Goal: Task Accomplishment & Management: Use online tool/utility

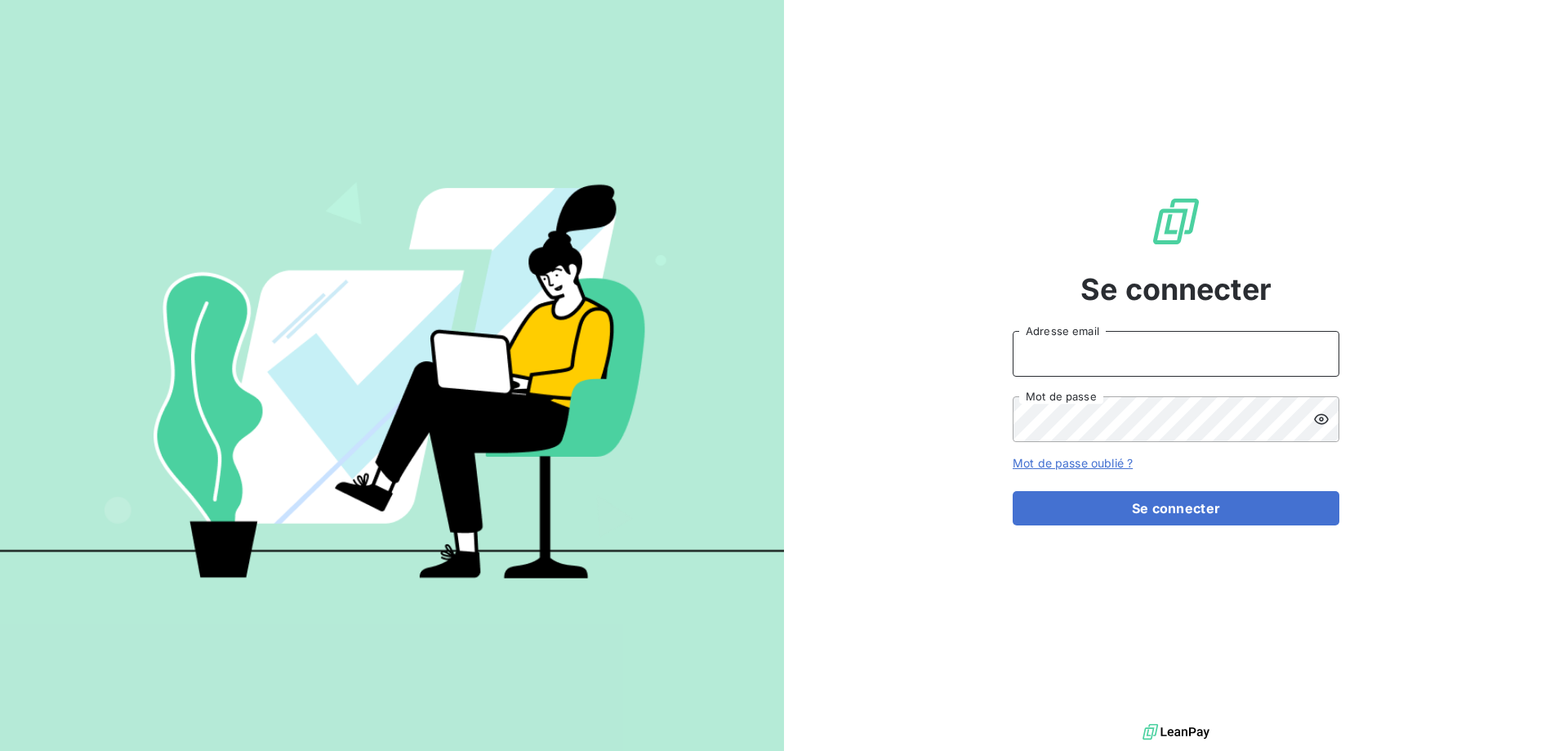
click at [1103, 355] on input "Adresse email" at bounding box center [1176, 353] width 327 height 45
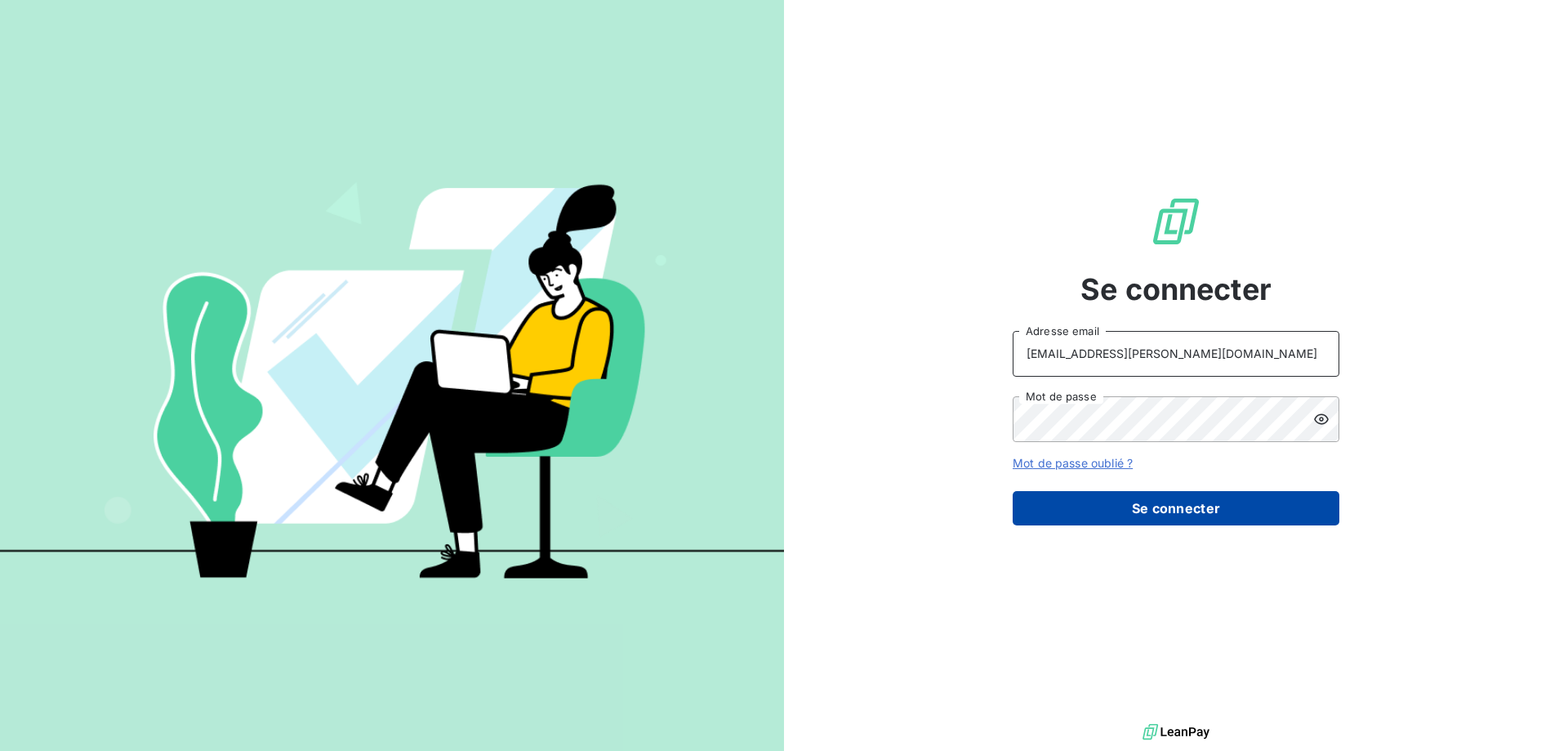
type input "[EMAIL_ADDRESS][PERSON_NAME][DOMAIN_NAME]"
click at [1085, 505] on button "Se connecter" at bounding box center [1176, 508] width 327 height 35
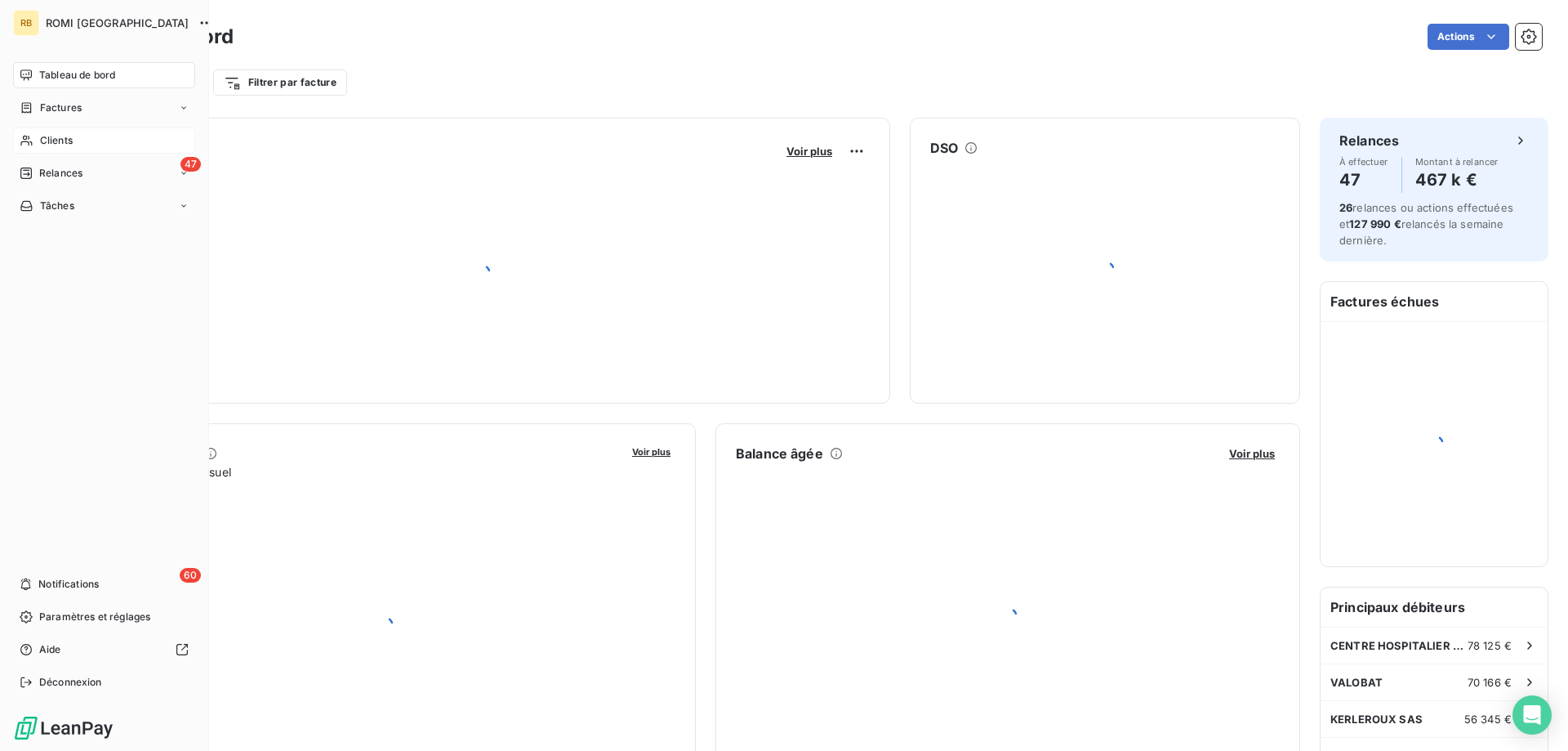
click at [25, 139] on icon at bounding box center [26, 140] width 12 height 11
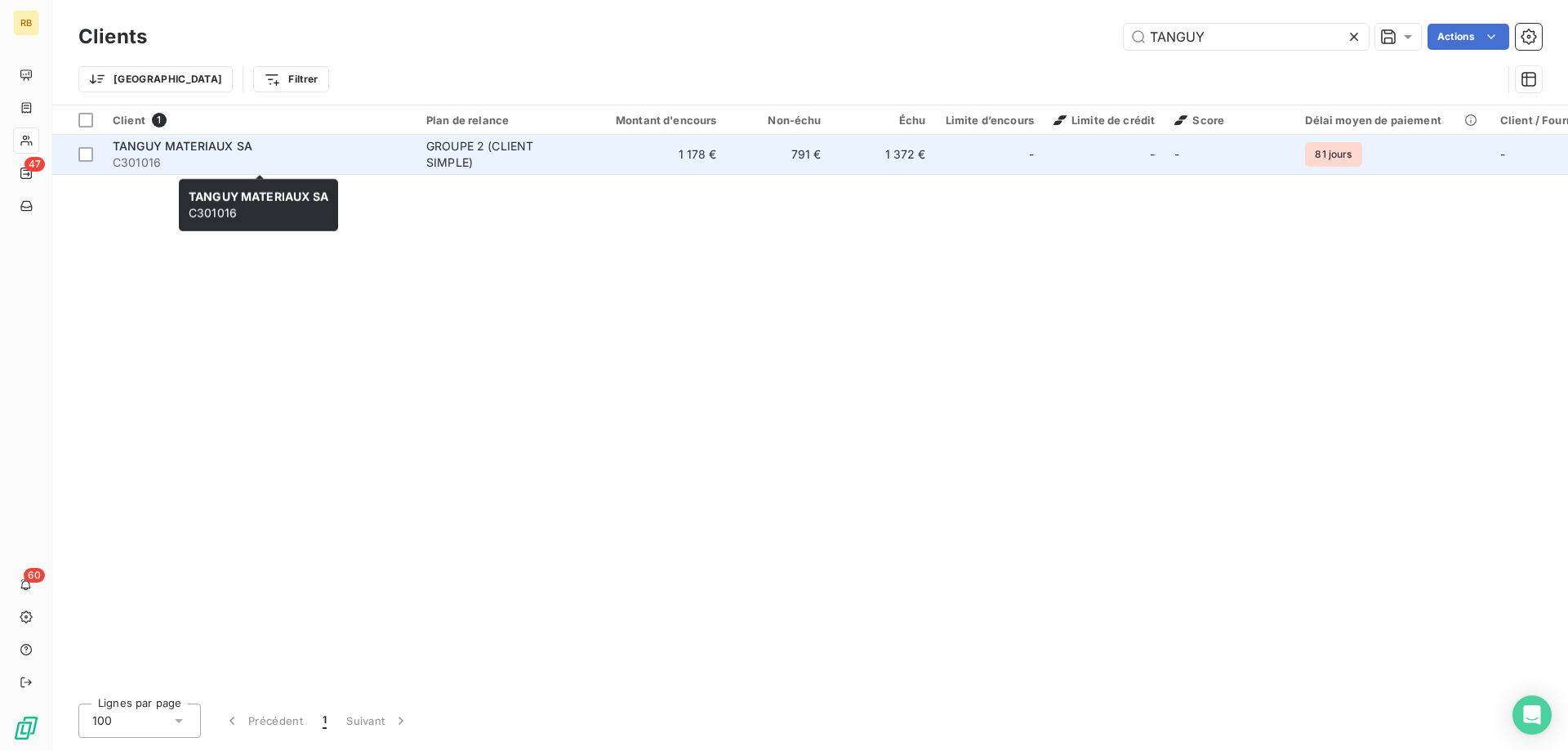
type input "TANGUY"
click at [240, 149] on span "TANGUY MATERIAUX SA" at bounding box center [182, 145] width 139 height 14
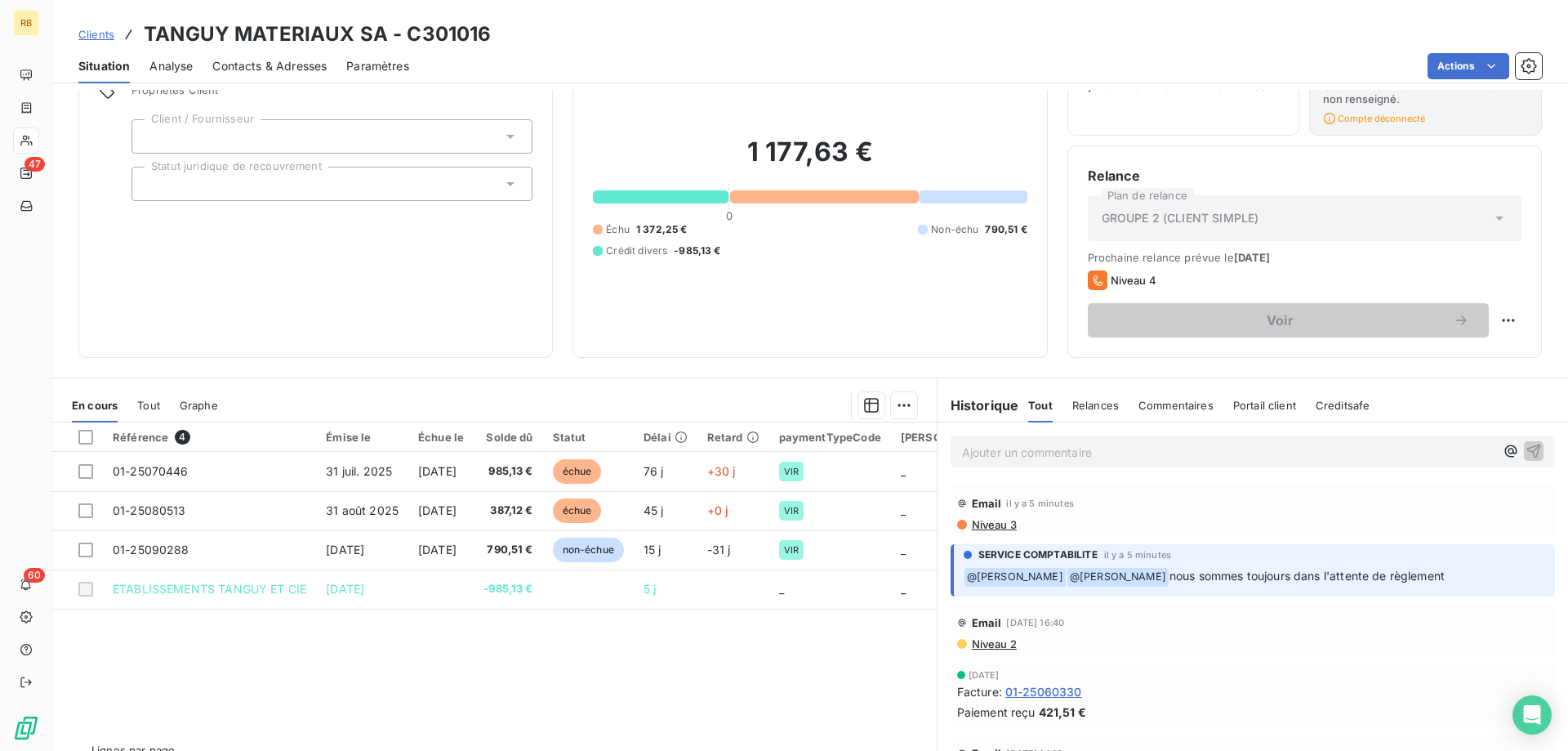
scroll to position [119, 0]
